Goal: Task Accomplishment & Management: Manage account settings

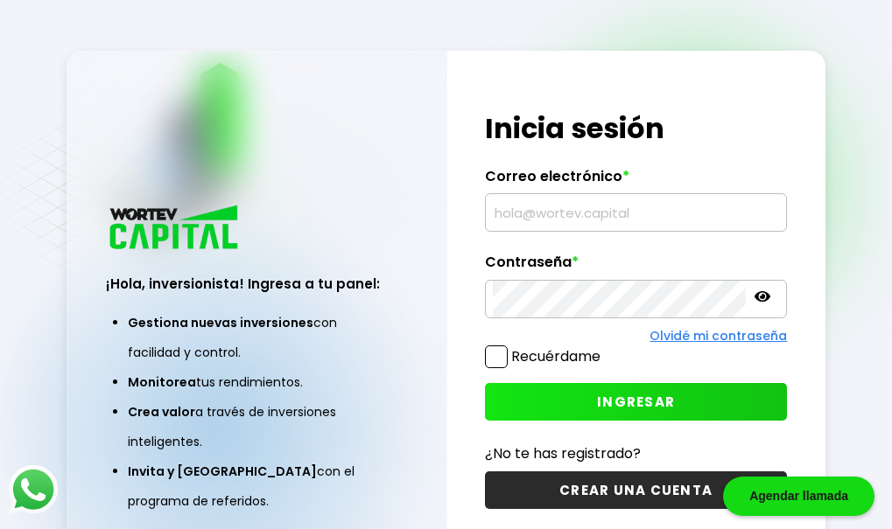
click at [500, 225] on input "text" at bounding box center [636, 212] width 287 height 37
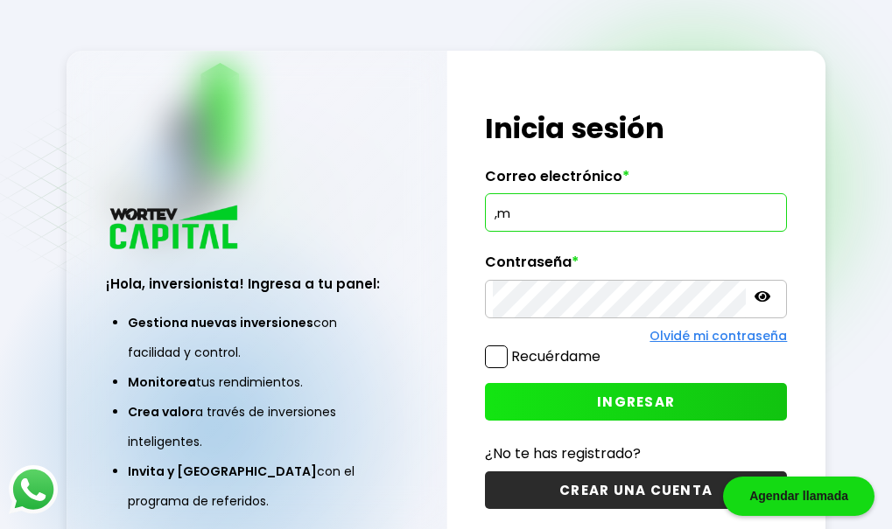
type input ","
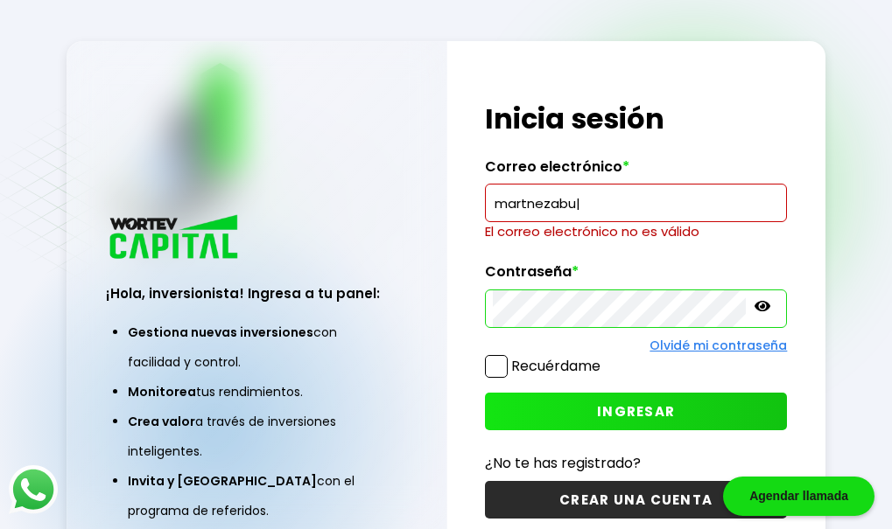
click at [606, 199] on input "martnezabu|" at bounding box center [636, 203] width 287 height 37
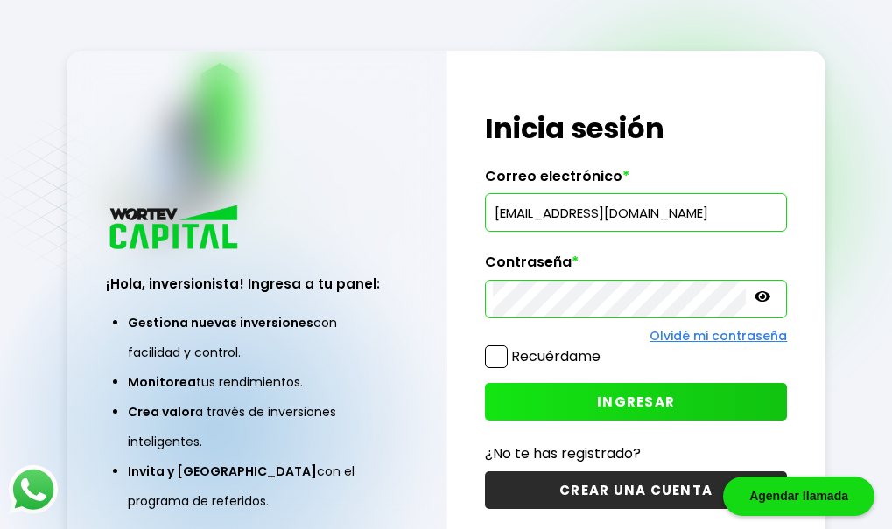
scroll to position [87, 0]
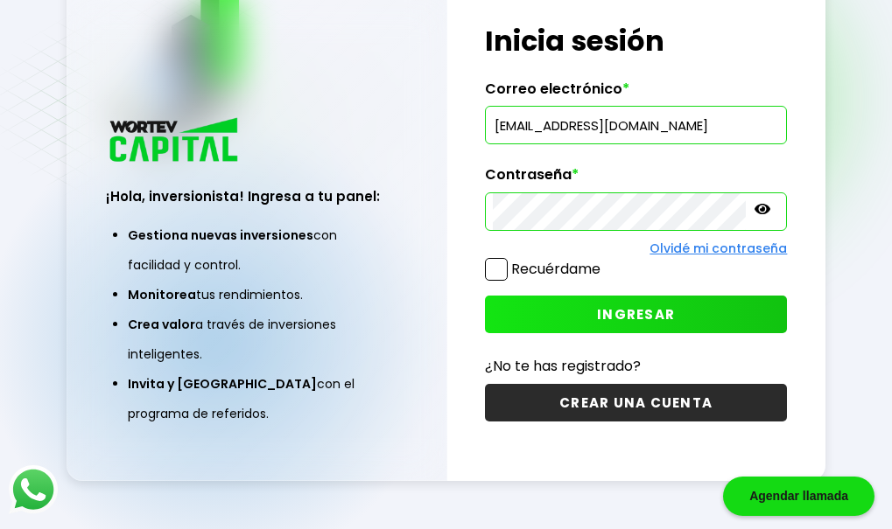
type input "[EMAIL_ADDRESS][DOMAIN_NAME]"
click at [754, 210] on icon at bounding box center [762, 209] width 16 height 10
click at [598, 305] on span "INGRESAR" at bounding box center [636, 314] width 78 height 18
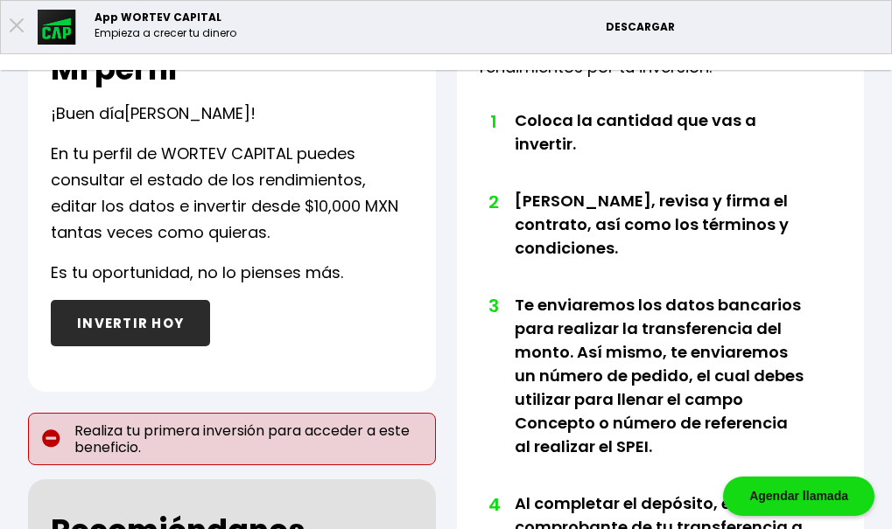
scroll to position [350, 0]
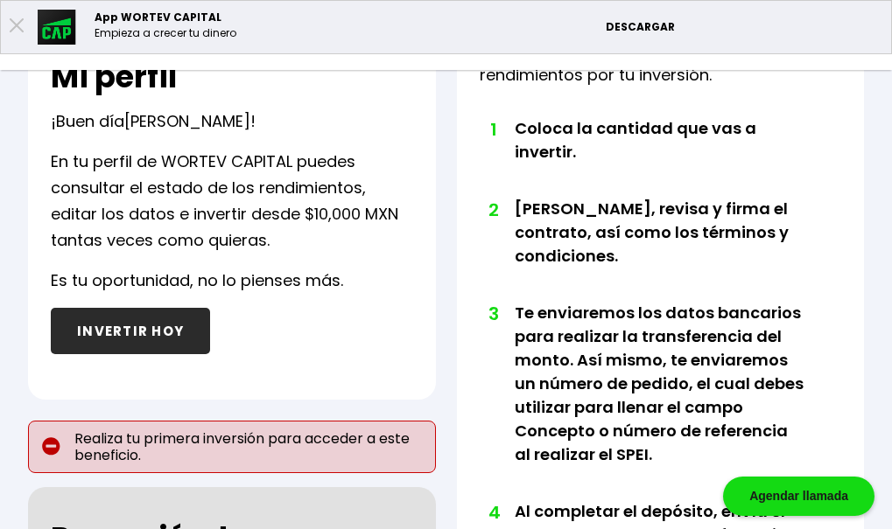
click at [0, 0] on li "Mis inversiones" at bounding box center [0, 0] width 0 height 0
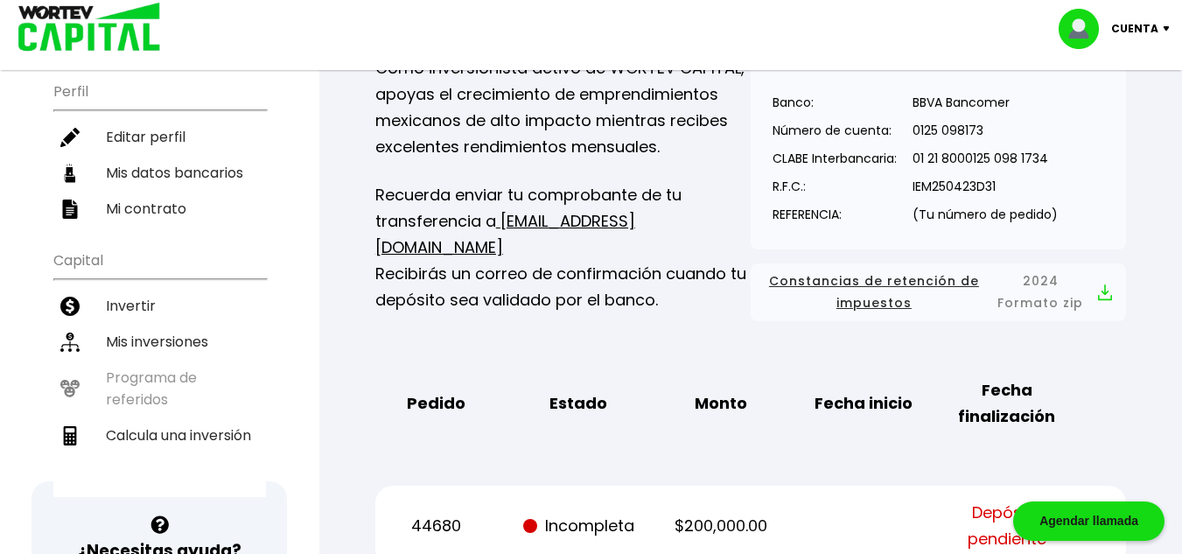
scroll to position [262, 0]
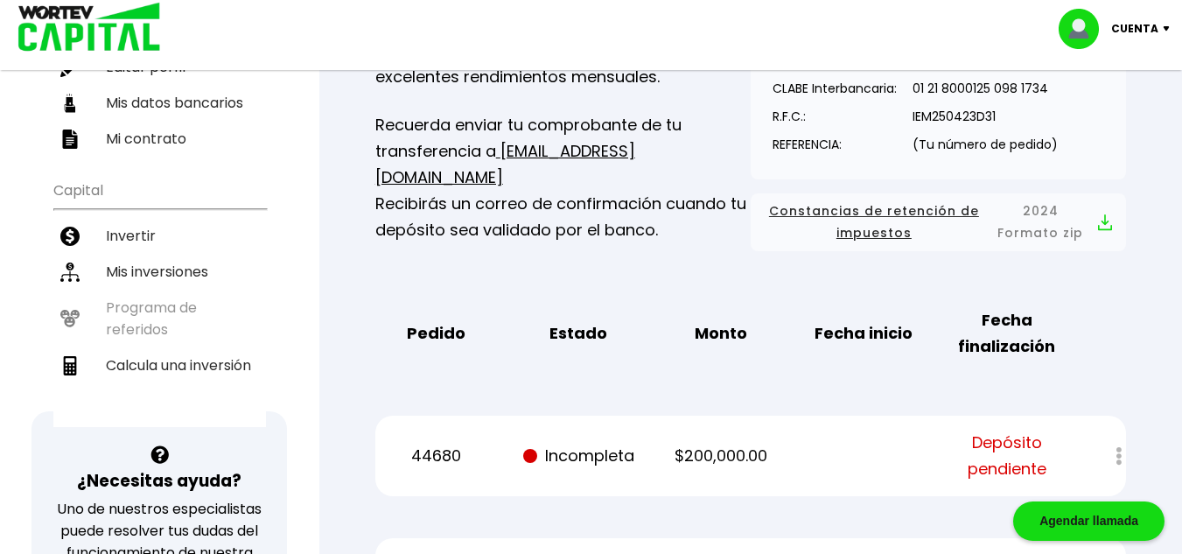
click at [891, 459] on div at bounding box center [1107, 456] width 38 height 38
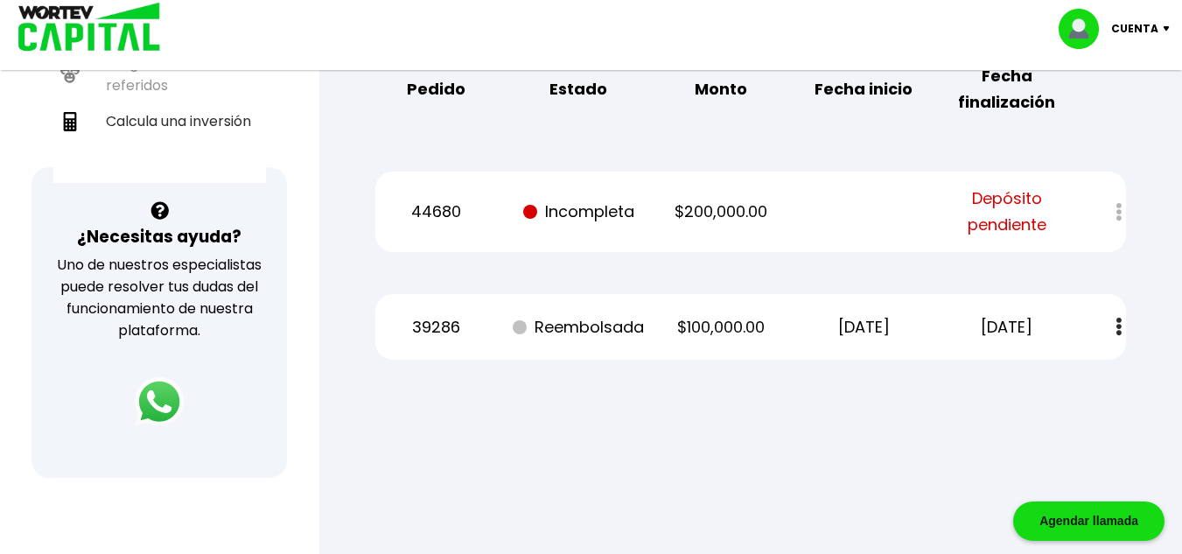
scroll to position [502, 0]
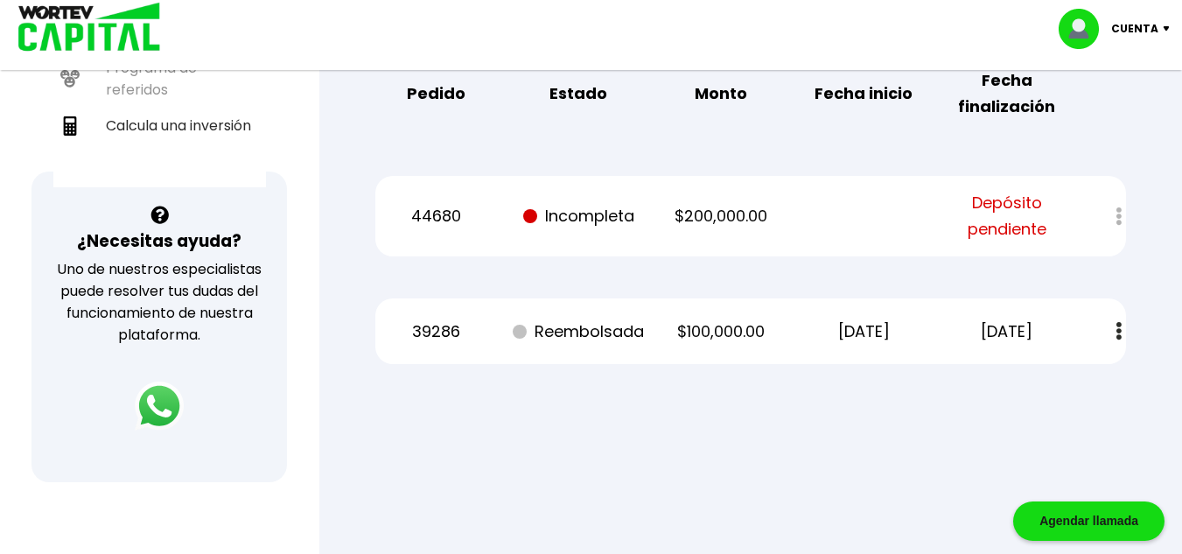
click at [891, 214] on span "Depósito pendiente" at bounding box center [1007, 216] width 120 height 52
click at [891, 217] on div at bounding box center [1107, 217] width 38 height 38
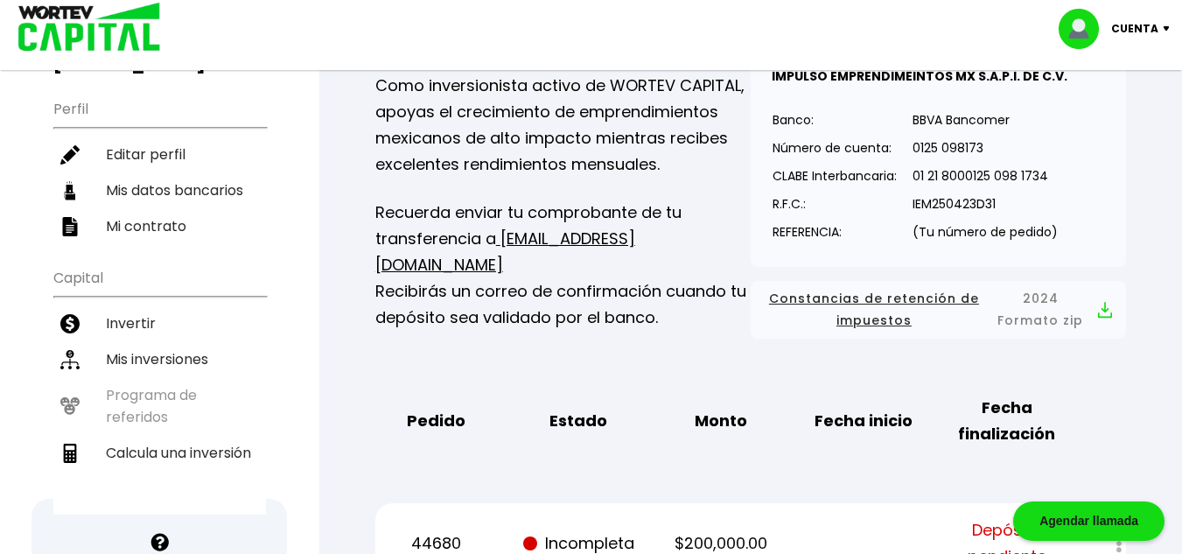
scroll to position [0, 0]
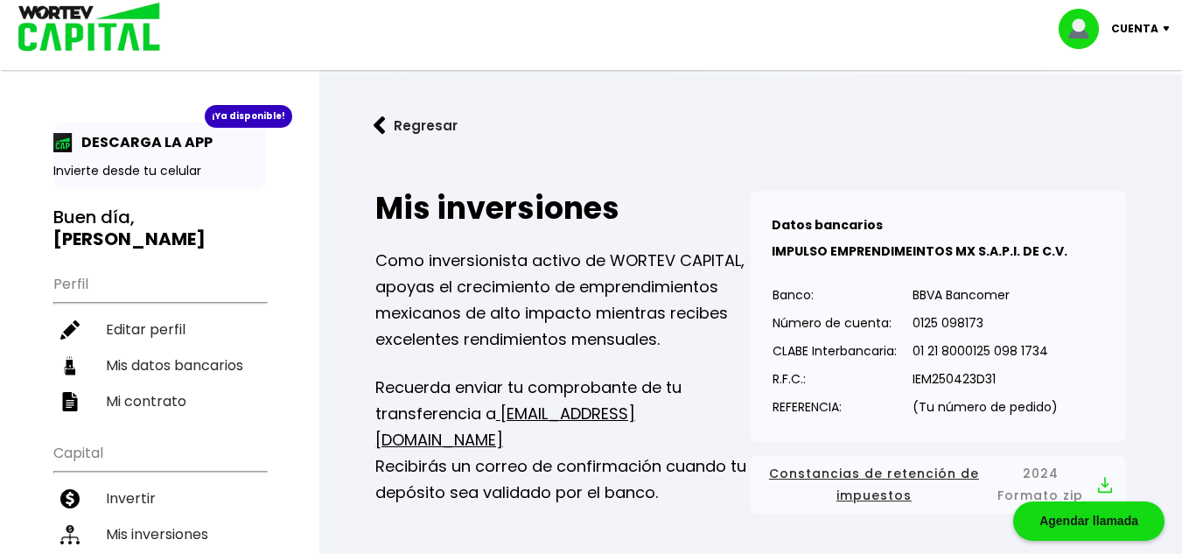
click at [891, 26] on p "Cuenta" at bounding box center [1134, 29] width 47 height 26
click at [891, 119] on li "Cerrar sesión" at bounding box center [1116, 117] width 140 height 36
